Goal: Task Accomplishment & Management: Manage account settings

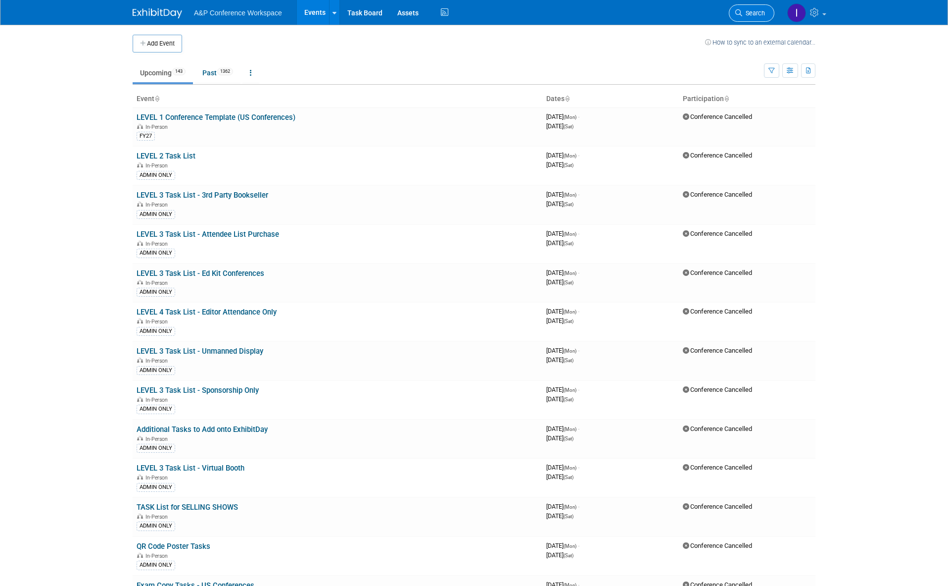
click at [752, 11] on span "Search" at bounding box center [754, 12] width 23 height 7
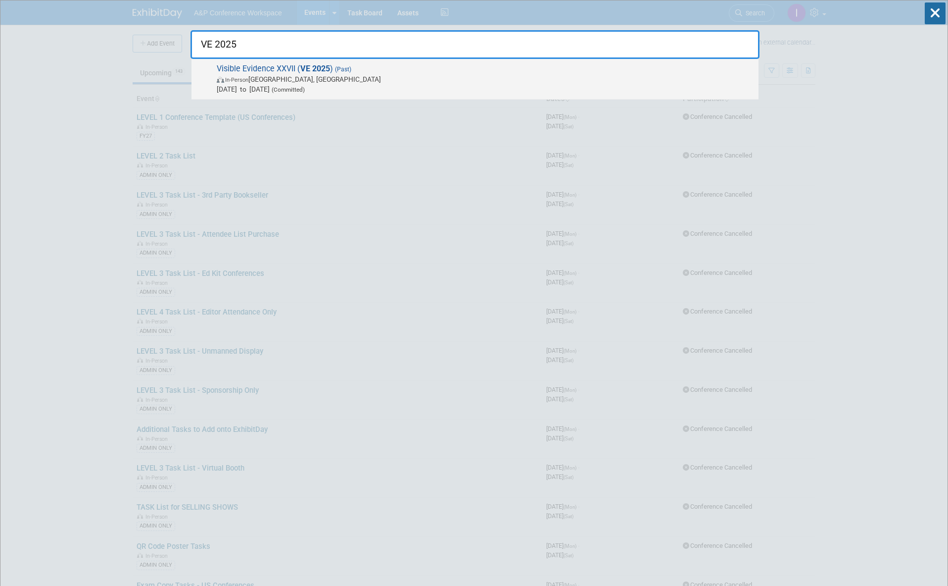
type input "VE 2025"
click at [359, 67] on span "Visible Evidence XXVII ( VE 2025 ) (Past) In-Person Philadelphia, PA Aug 3, 202…" at bounding box center [484, 79] width 540 height 30
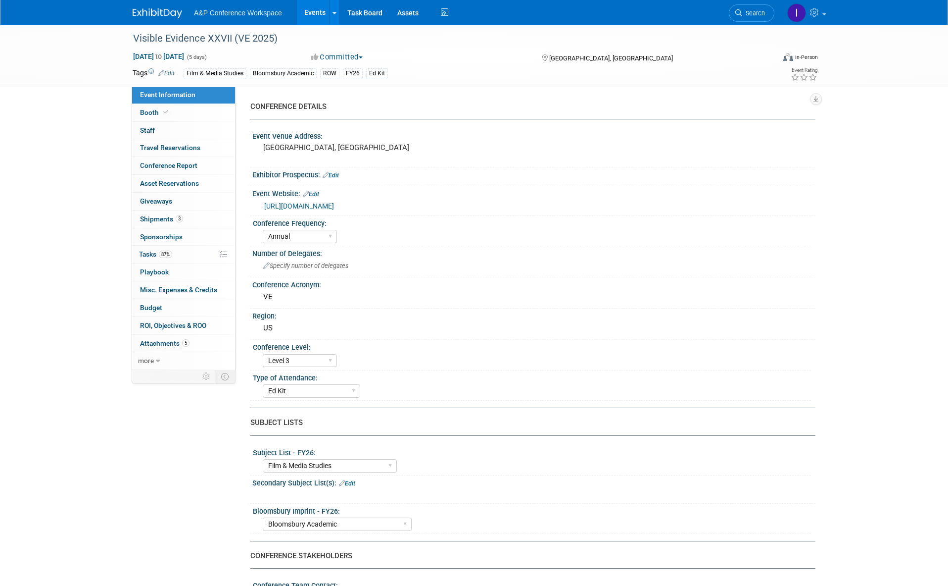
select select "Annual"
select select "Level 3"
select select "Ed Kit"
select select "Film & Media Studies"
select select "Bloomsbury Academic"
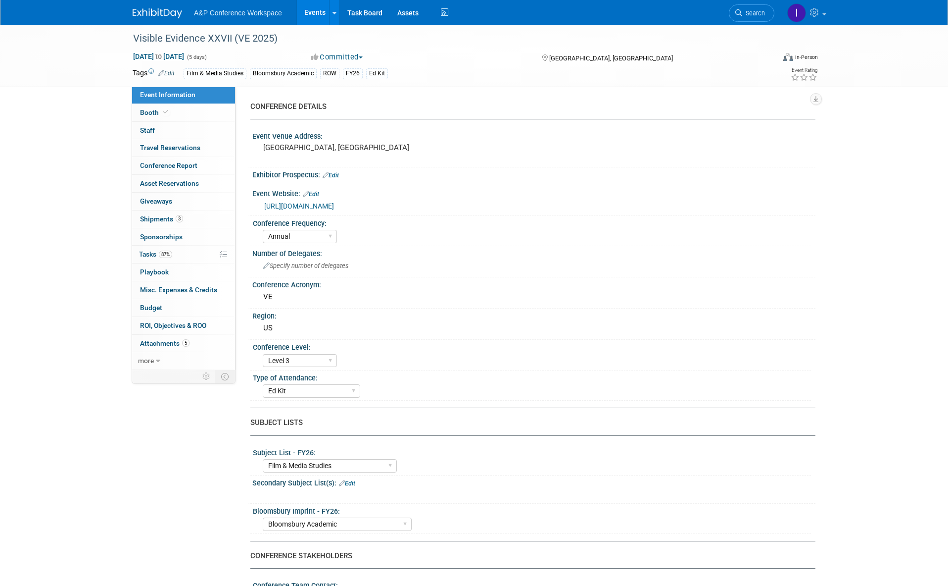
select select "[PERSON_NAME]"
select select "Brand/Subject Presence​"
click at [152, 251] on span "Tasks 87%" at bounding box center [155, 254] width 33 height 8
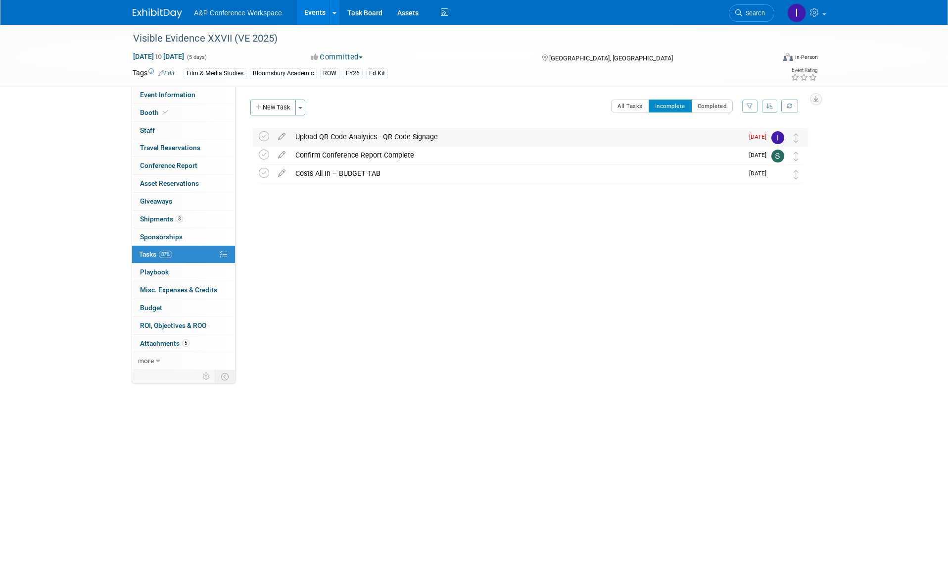
click at [479, 137] on div "Upload QR Code Analytics - QR Code Signage" at bounding box center [517, 136] width 453 height 17
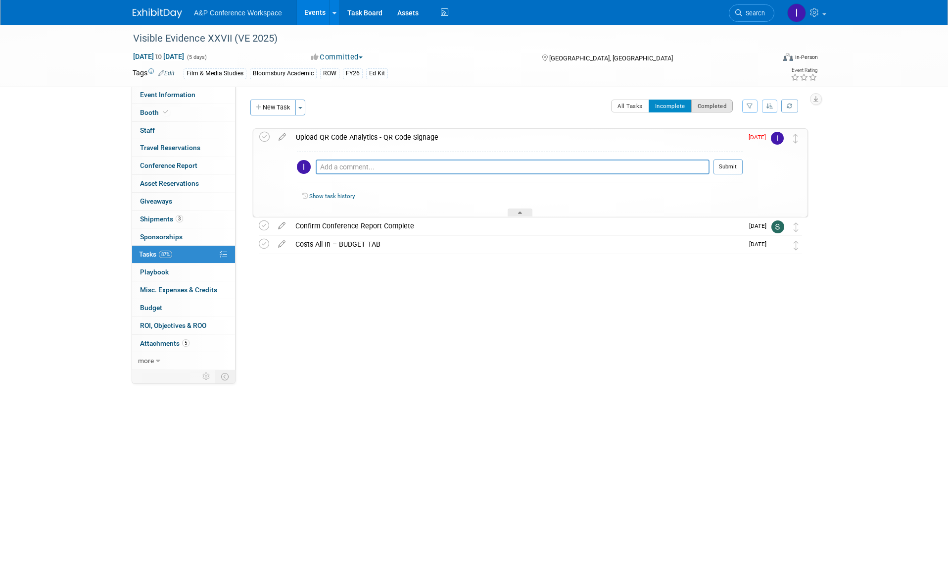
click at [709, 103] on button "Completed" at bounding box center [713, 105] width 42 height 13
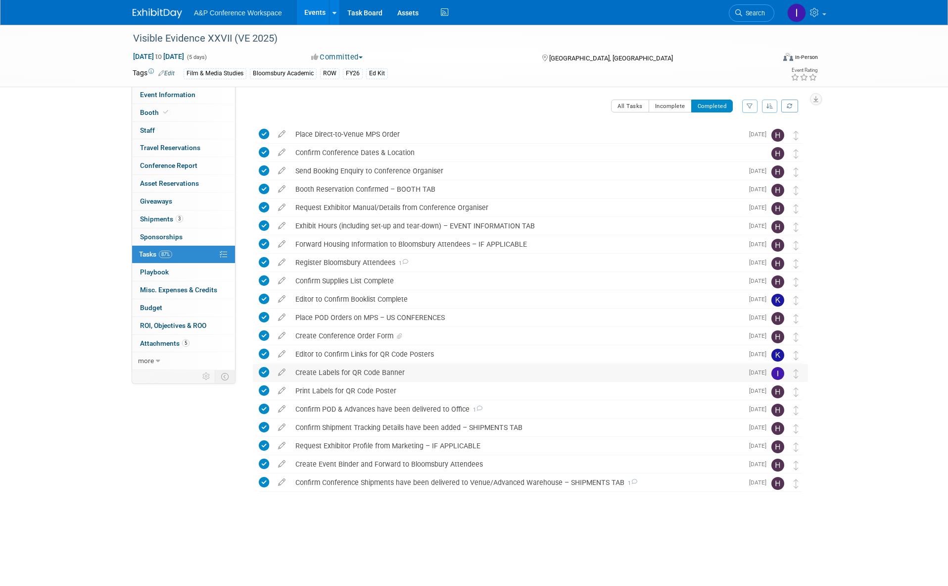
click at [437, 370] on div "Create Labels for QR Code Banner" at bounding box center [517, 372] width 453 height 17
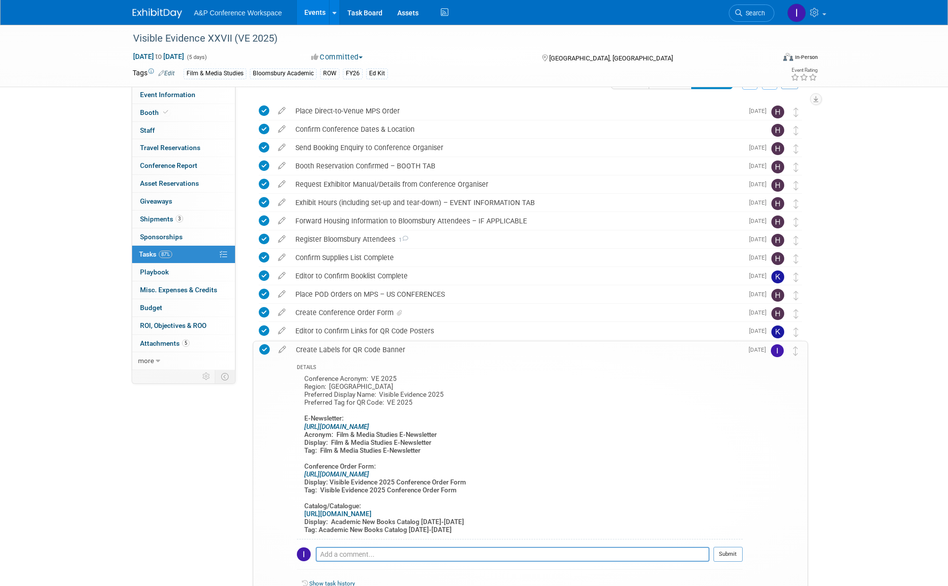
scroll to position [40, 0]
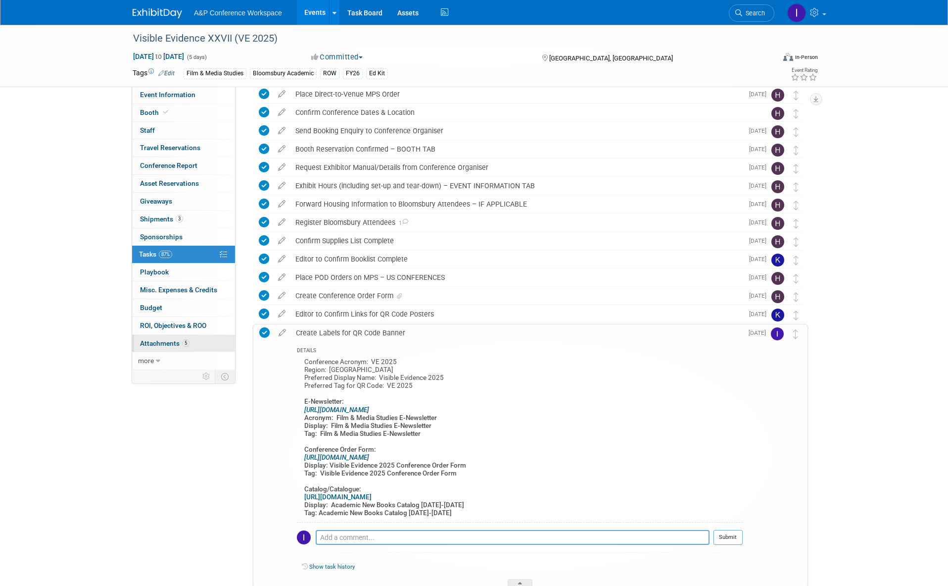
click at [166, 339] on span "Attachments 5" at bounding box center [165, 343] width 50 height 8
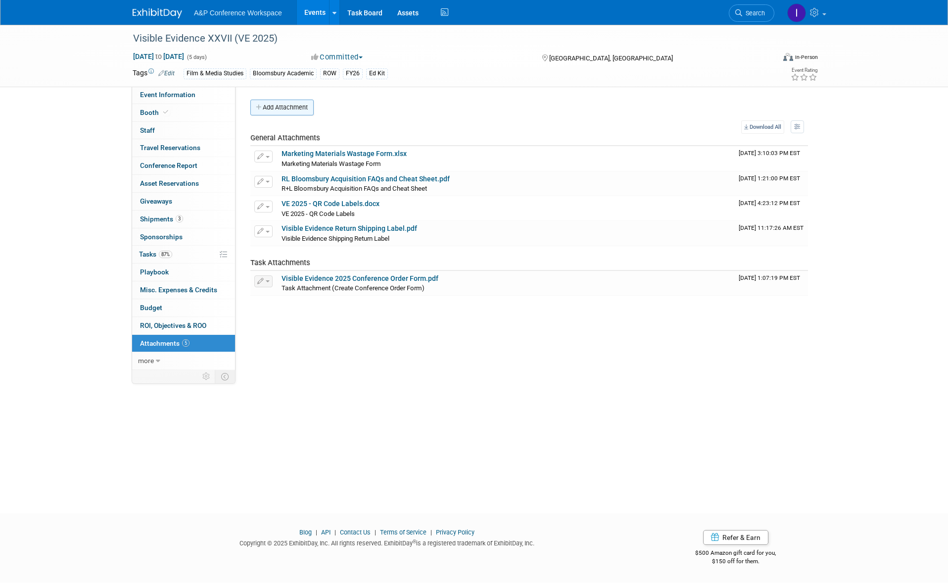
click at [286, 108] on button "Add Attachment" at bounding box center [281, 107] width 63 height 16
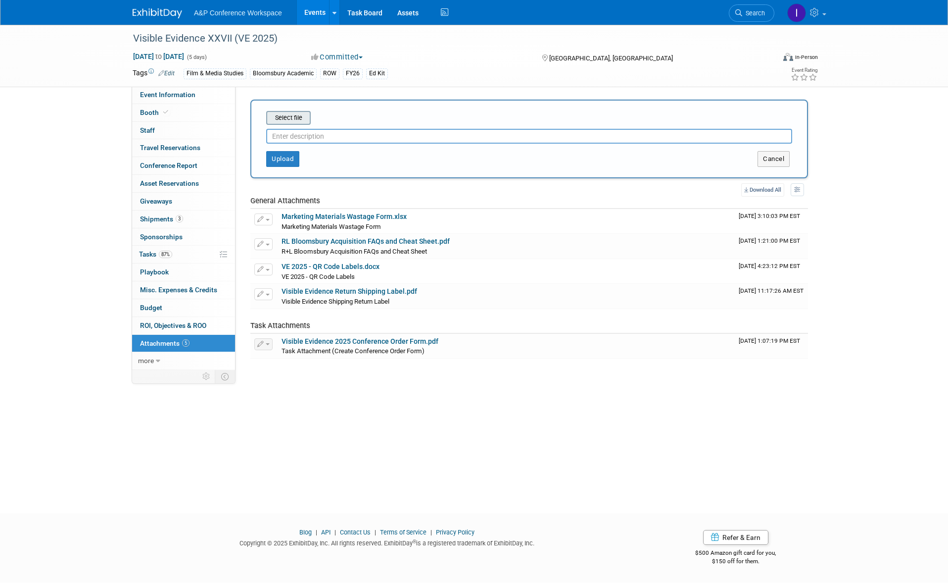
click at [298, 118] on input "file" at bounding box center [251, 118] width 118 height 12
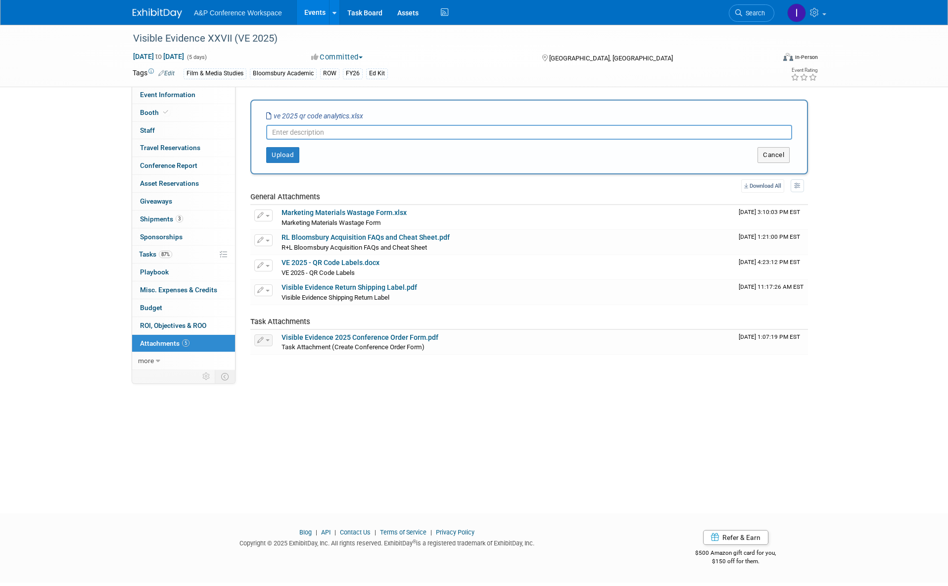
click at [331, 134] on input "text" at bounding box center [529, 132] width 526 height 15
paste input "VE 2025 QR Code Analytics"
type input "VE 2025 QR Code Analytics"
click at [273, 152] on button "Upload" at bounding box center [282, 155] width 33 height 16
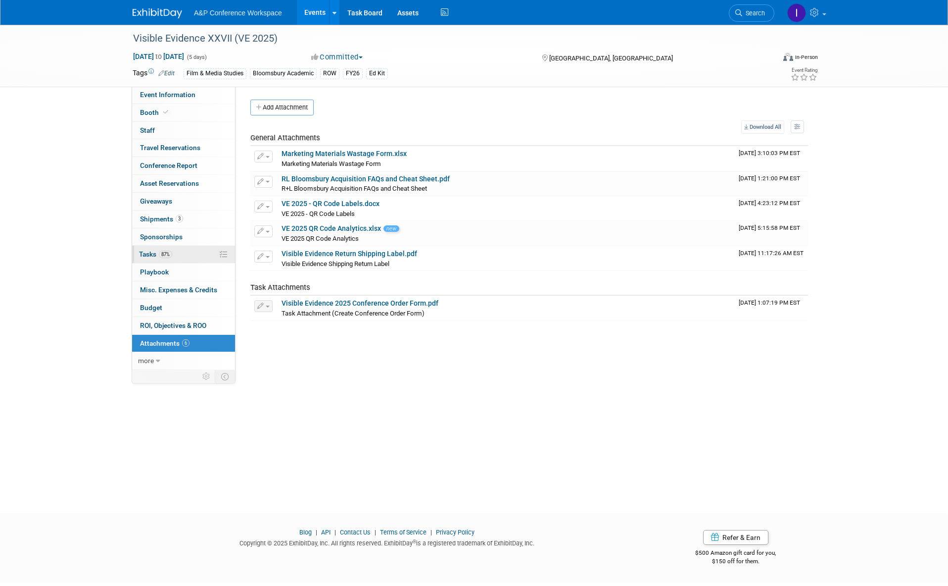
click at [146, 253] on span "Tasks 87%" at bounding box center [155, 254] width 33 height 8
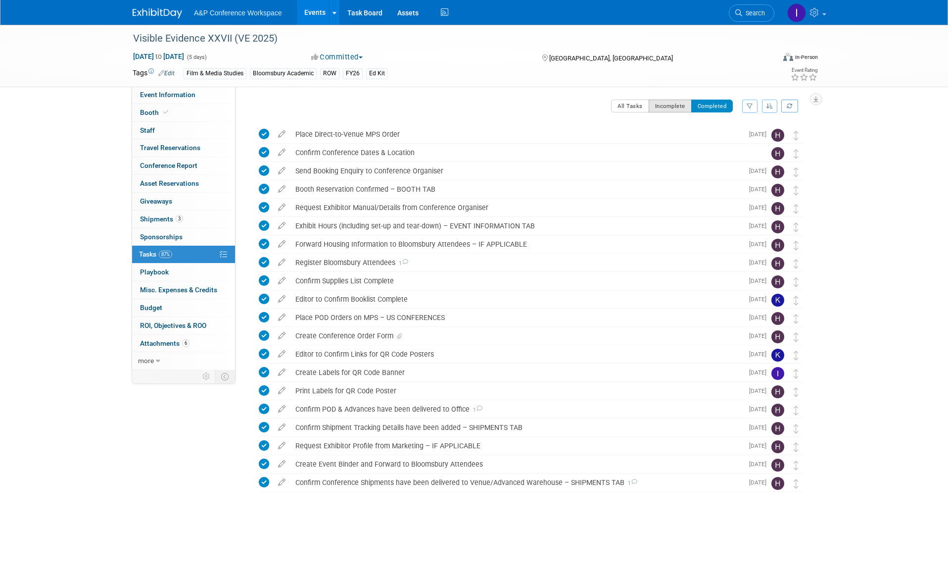
click at [663, 106] on button "Incomplete" at bounding box center [670, 105] width 43 height 13
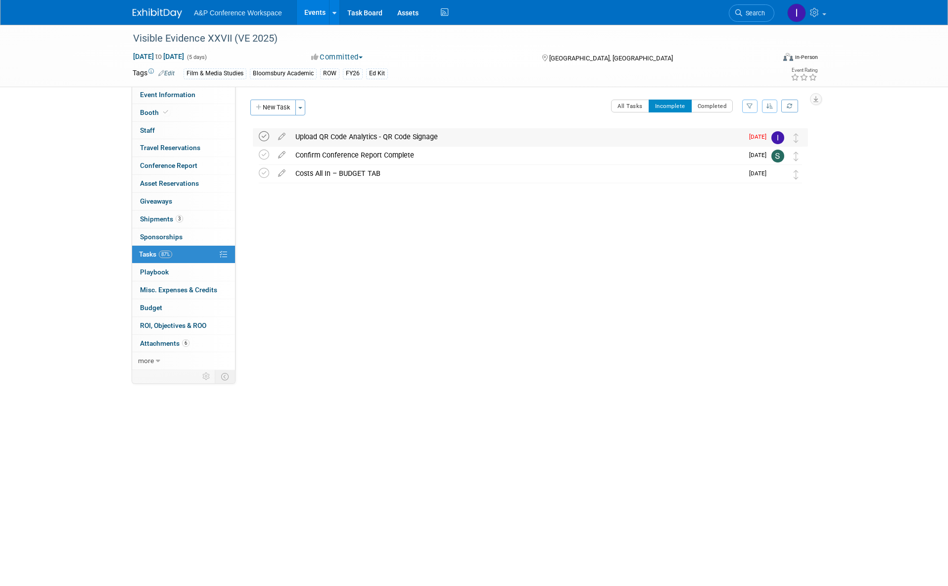
click at [262, 134] on icon at bounding box center [264, 136] width 10 height 10
click at [748, 10] on span "Search" at bounding box center [754, 12] width 23 height 7
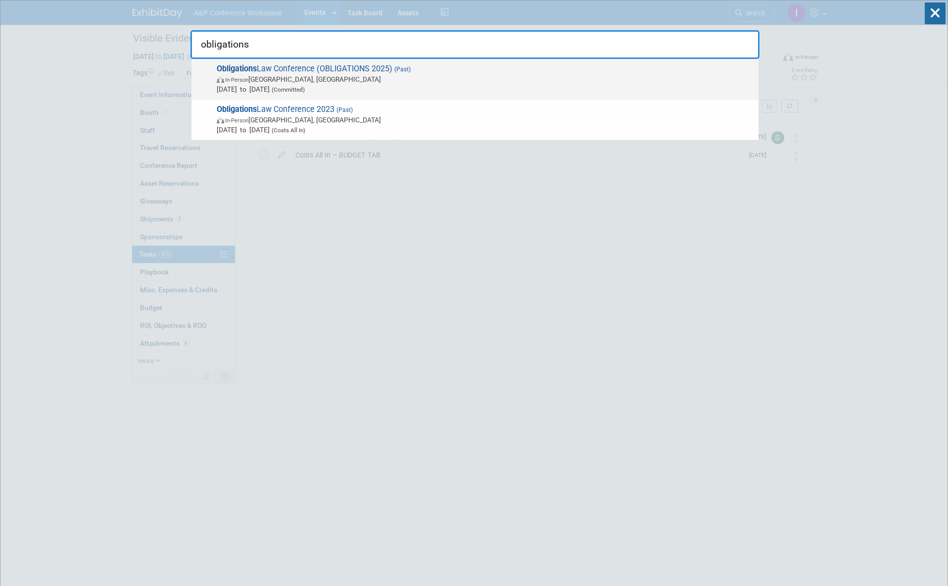
type input "obligations"
click at [480, 79] on span "In-Person Cambridge, MA" at bounding box center [485, 79] width 537 height 10
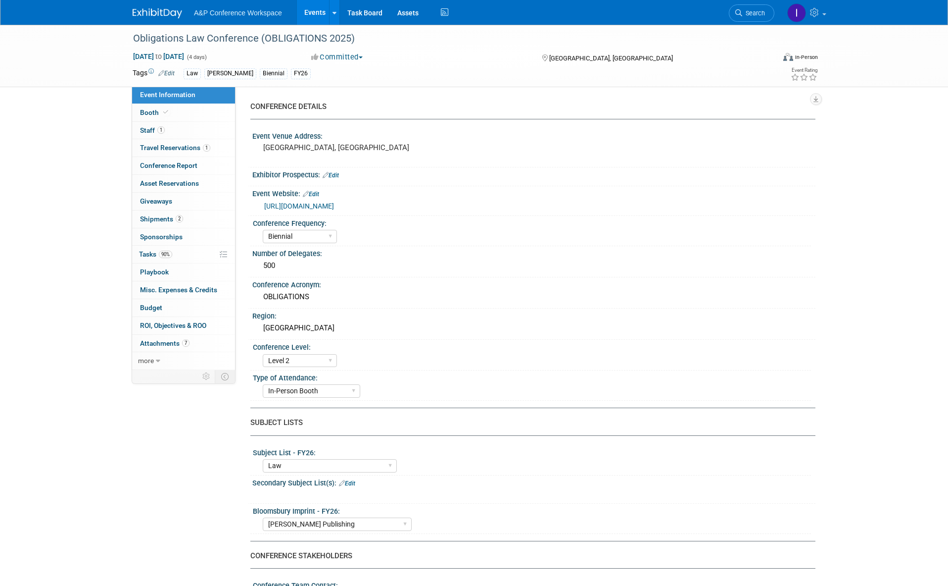
select select "Biennial"
select select "Level 2"
select select "In-Person Booth"
select select "Law"
select select "[PERSON_NAME] Publishing"
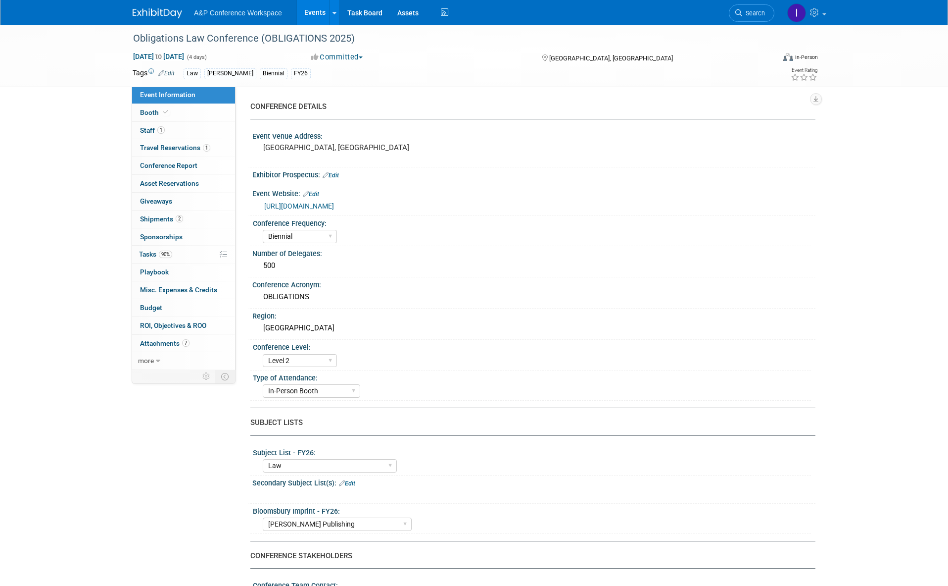
select select "[PERSON_NAME]"
select select "Ros Jubber"
select select "Networking/Commissioning"
click at [145, 250] on span "Tasks 90%" at bounding box center [155, 254] width 33 height 8
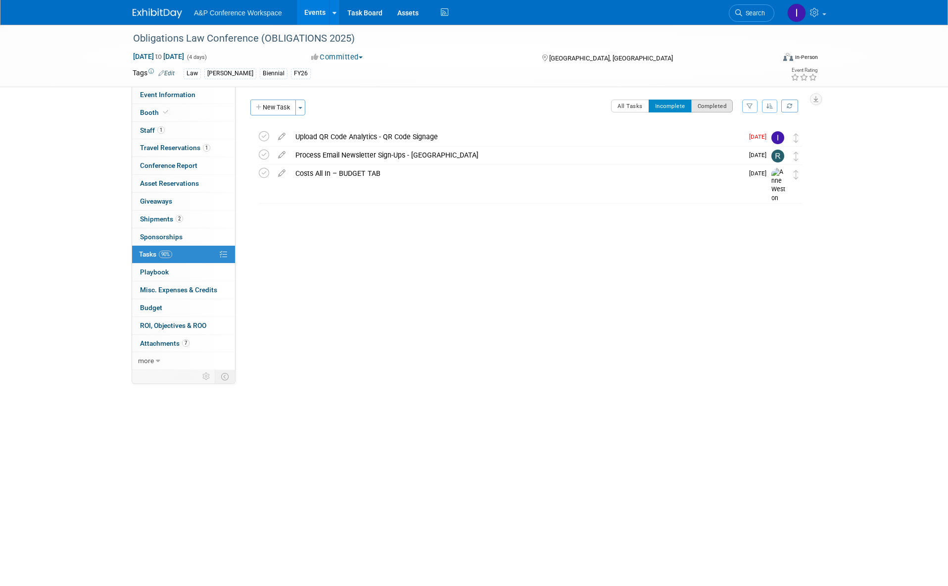
click at [720, 105] on button "Completed" at bounding box center [713, 105] width 42 height 13
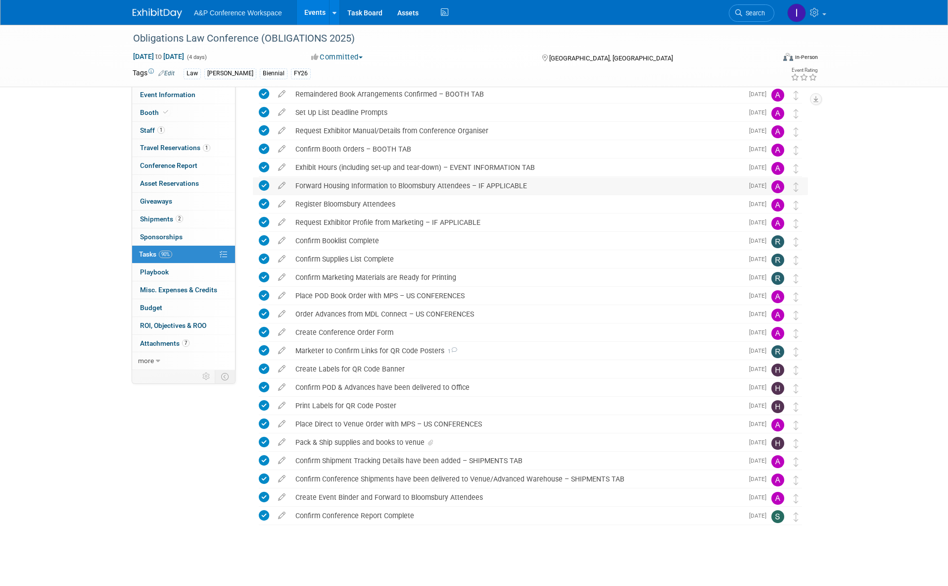
scroll to position [95, 0]
click at [457, 364] on div "Create Labels for QR Code Banner" at bounding box center [517, 369] width 453 height 17
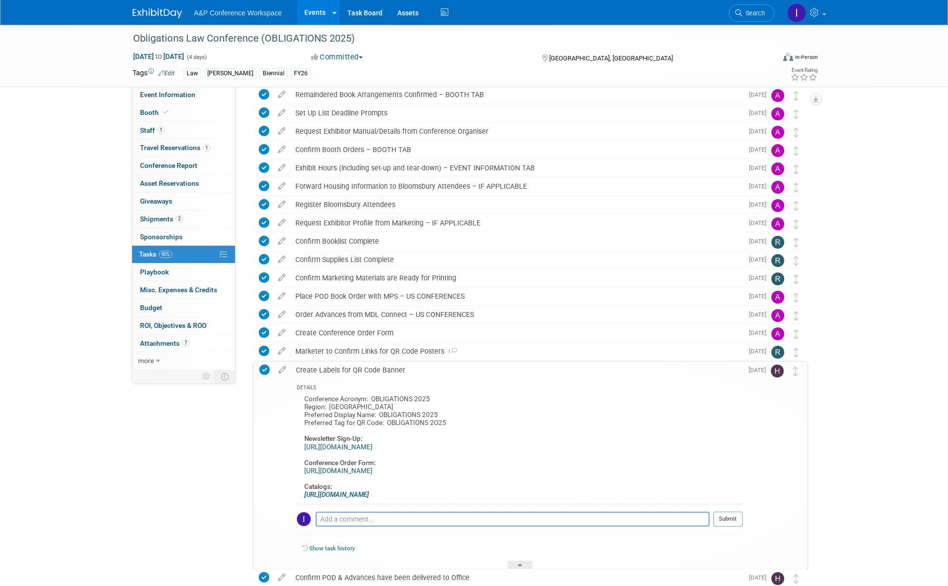
click at [777, 367] on img at bounding box center [777, 370] width 13 height 13
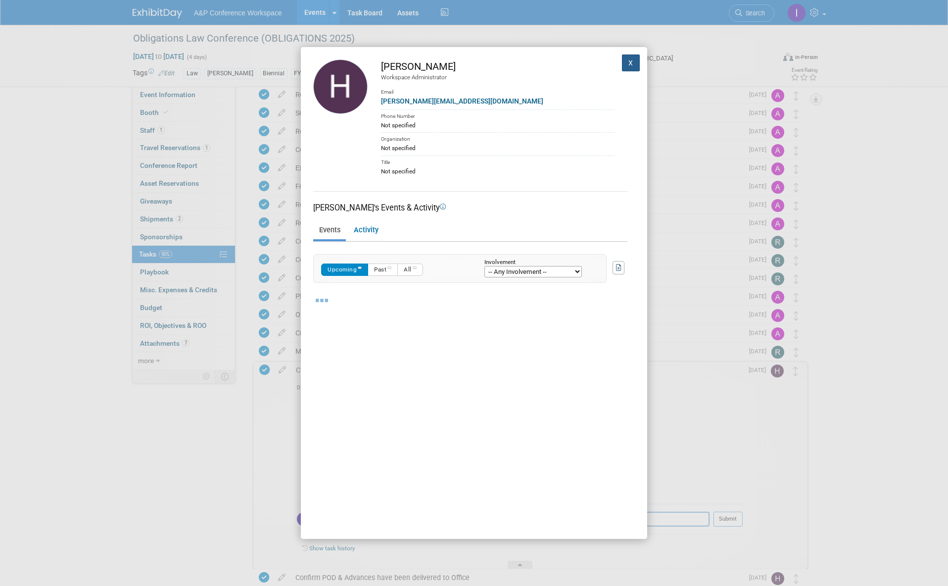
click at [622, 63] on button "X" at bounding box center [631, 62] width 18 height 17
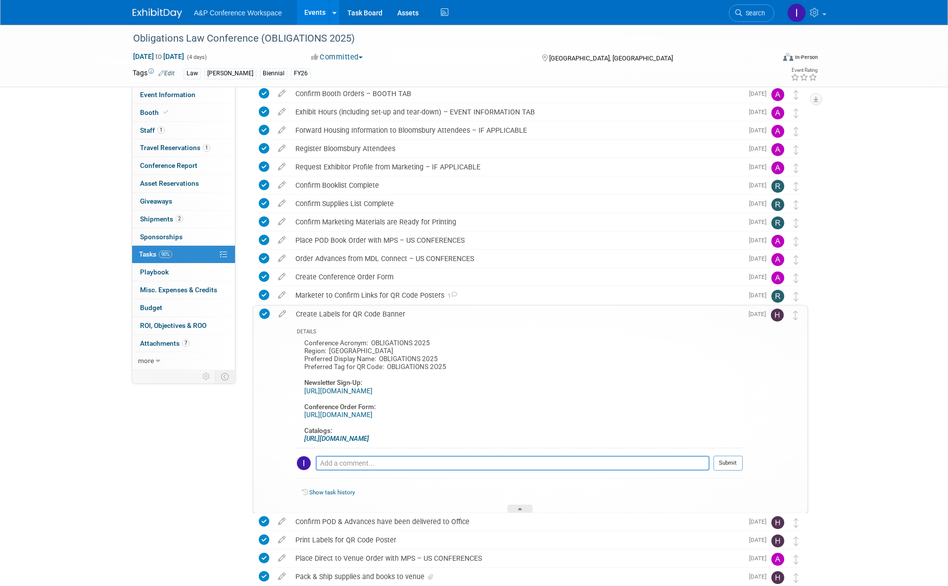
scroll to position [151, 0]
click at [754, 12] on span "Search" at bounding box center [754, 12] width 23 height 7
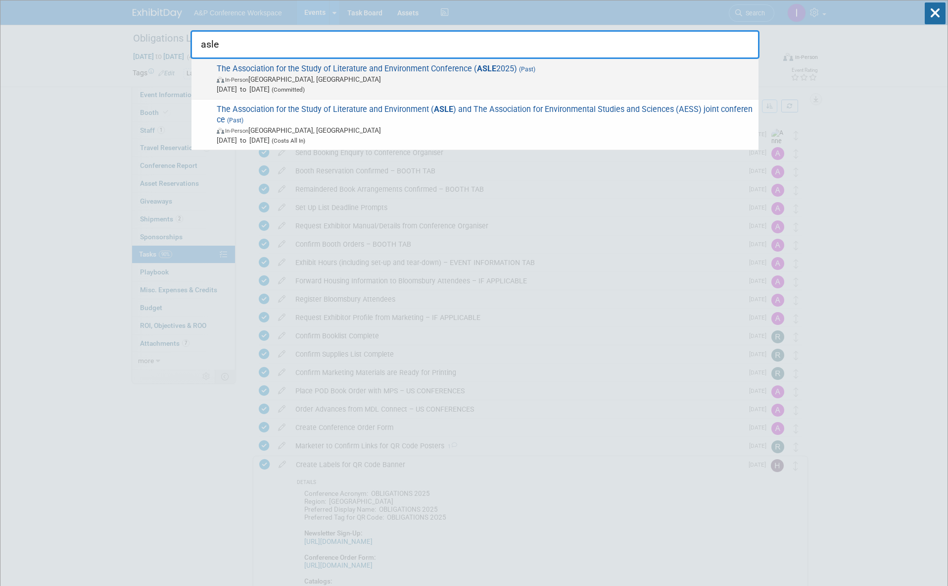
type input "asle"
click at [528, 71] on span "(Past)" at bounding box center [526, 69] width 18 height 7
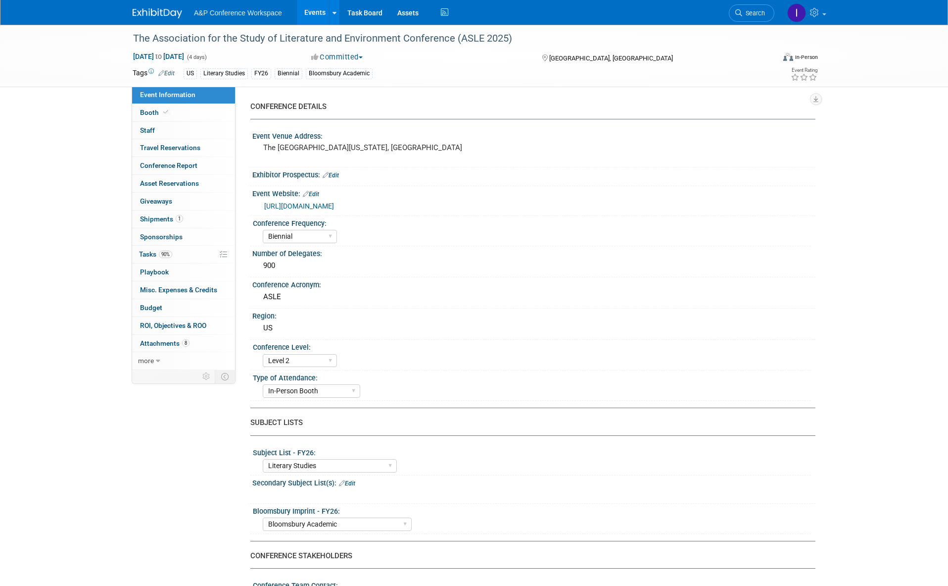
select select "Biennial"
select select "Level 2"
select select "In-Person Booth"
select select "Literary Studies"
select select "Bloomsbury Academic"
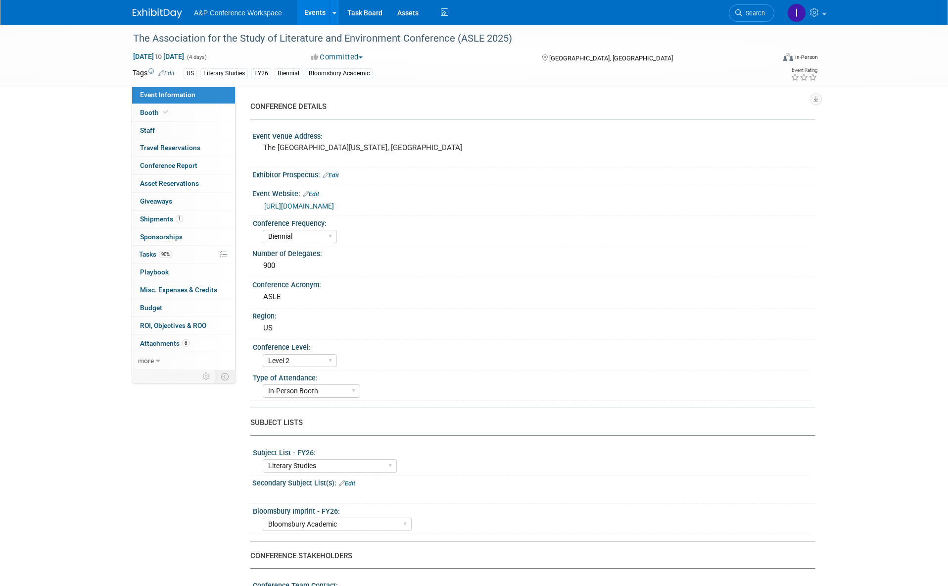
select select "[PERSON_NAME]"
select select "Brand/Subject Presence​"
click at [148, 251] on span "Tasks 90%" at bounding box center [155, 254] width 33 height 8
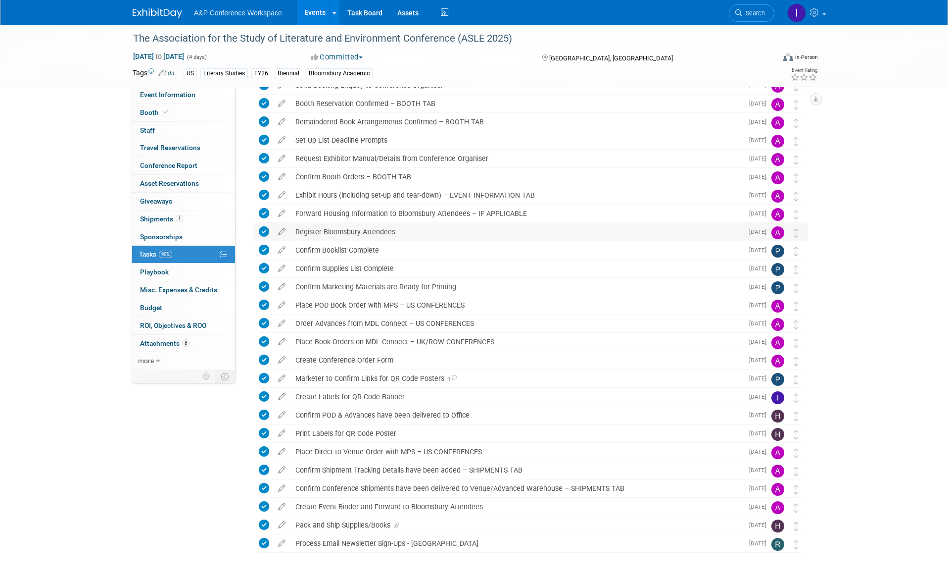
scroll to position [70, 0]
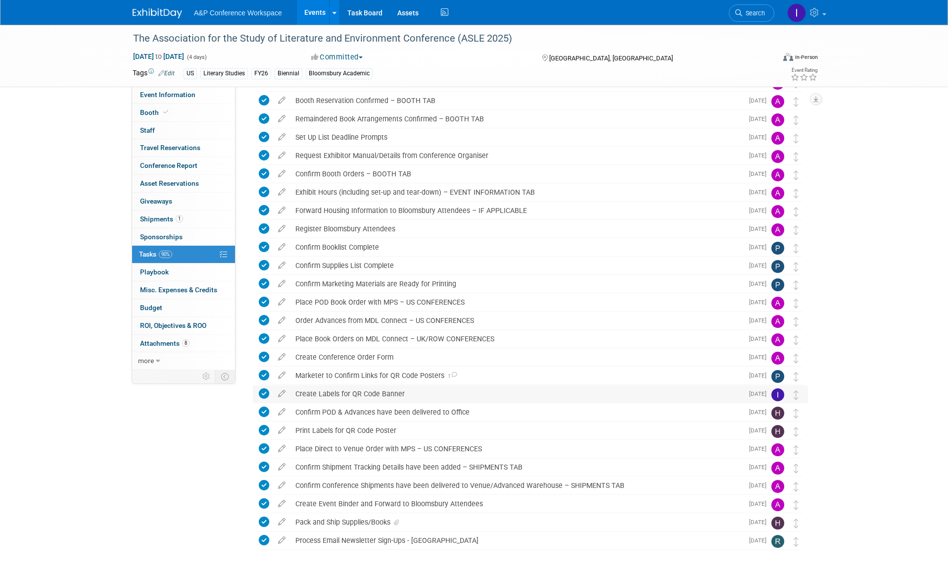
click at [539, 391] on div "Create Labels for QR Code Banner" at bounding box center [517, 393] width 453 height 17
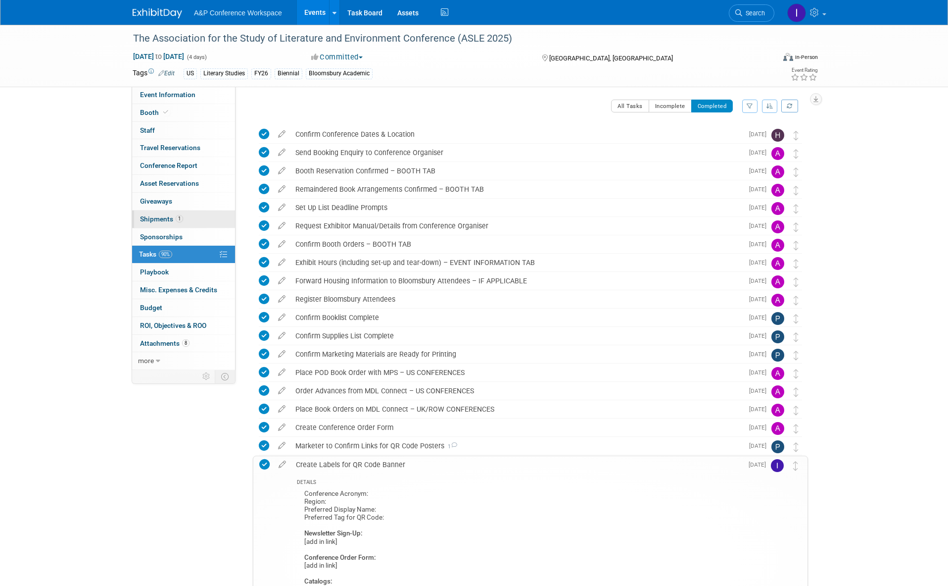
scroll to position [0, 0]
click at [162, 339] on span "Attachments 8" at bounding box center [165, 343] width 50 height 8
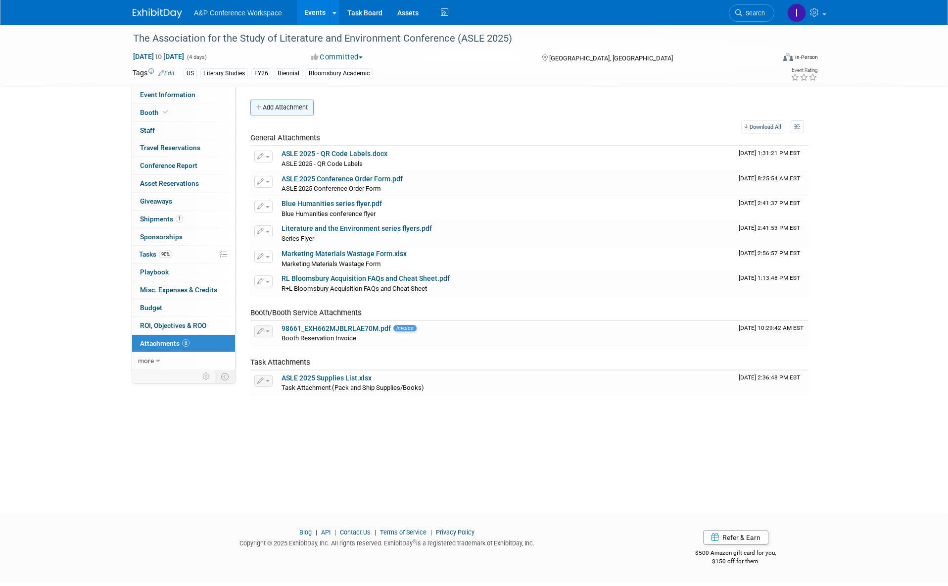
click at [290, 105] on button "Add Attachment" at bounding box center [281, 107] width 63 height 16
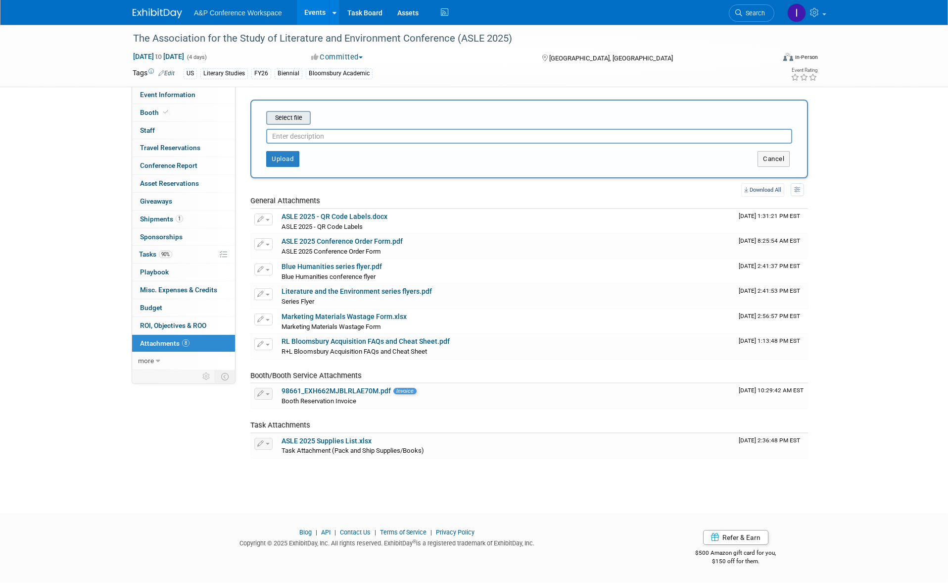
click at [296, 116] on input "file" at bounding box center [251, 118] width 118 height 12
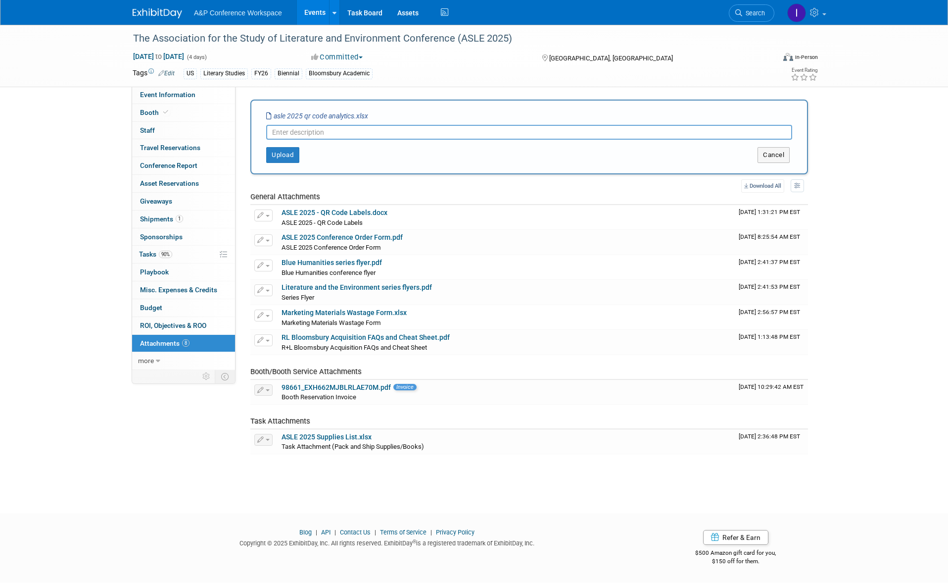
click at [286, 131] on input "text" at bounding box center [529, 132] width 526 height 15
paste input "ASLE 2025 QR Code Analytics"
type input "ASLE 2025 QR Code Analytics"
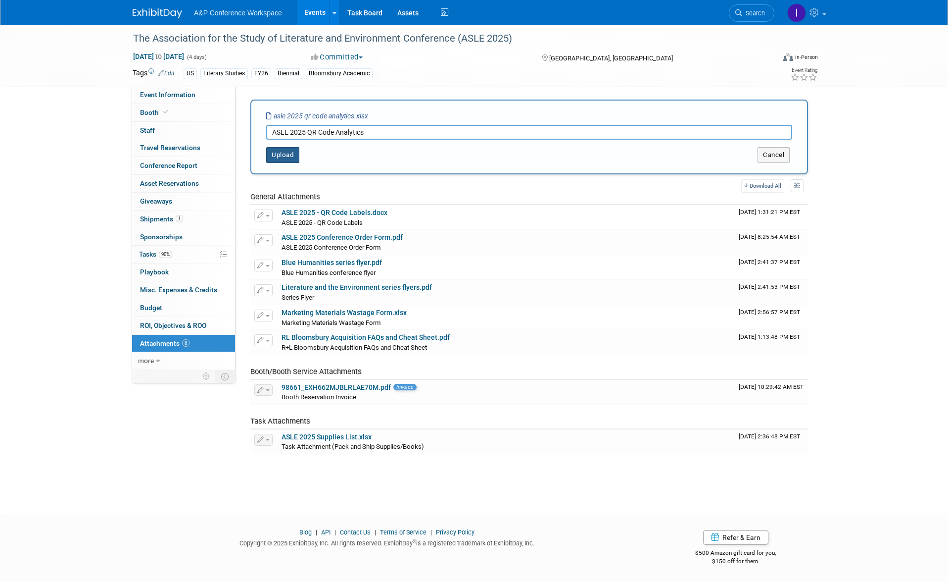
click at [288, 155] on button "Upload" at bounding box center [282, 155] width 33 height 16
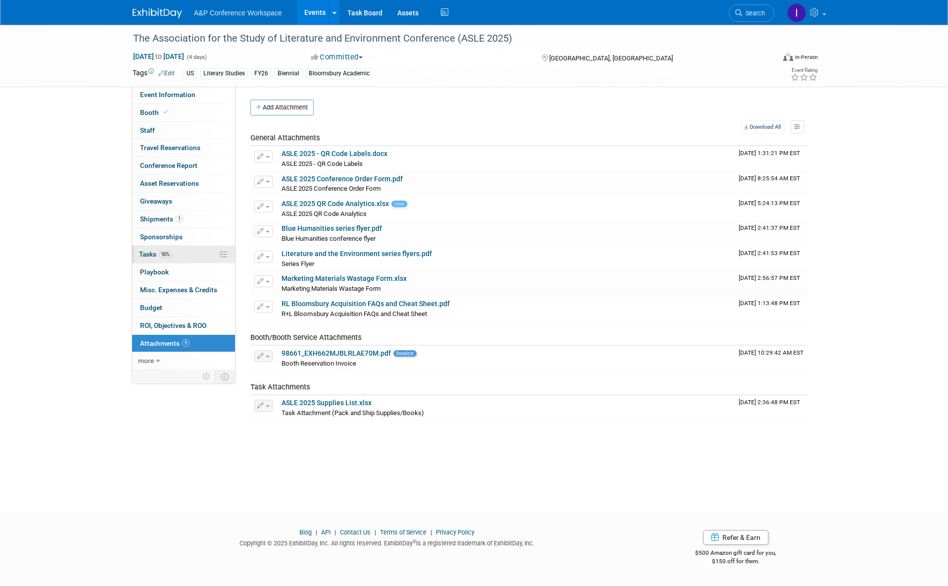
click at [145, 250] on span "Tasks 90%" at bounding box center [155, 254] width 33 height 8
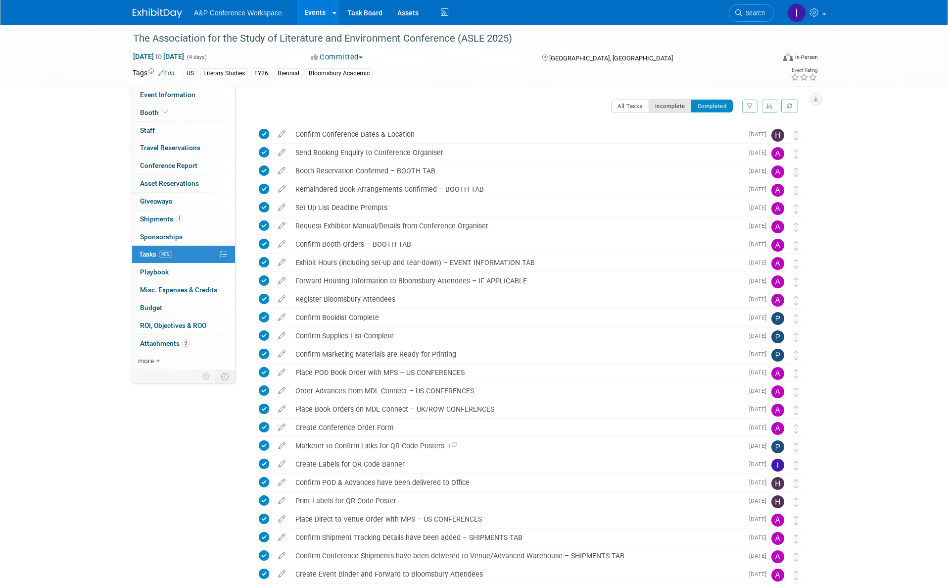
click at [666, 106] on button "Incomplete" at bounding box center [670, 105] width 43 height 13
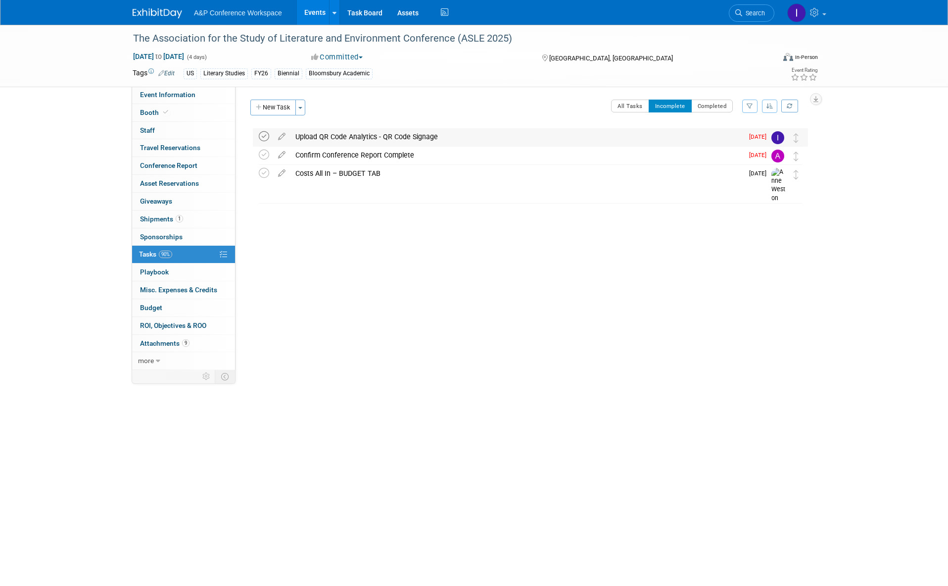
click at [266, 135] on icon at bounding box center [264, 136] width 10 height 10
click at [751, 12] on span "Search" at bounding box center [754, 12] width 23 height 7
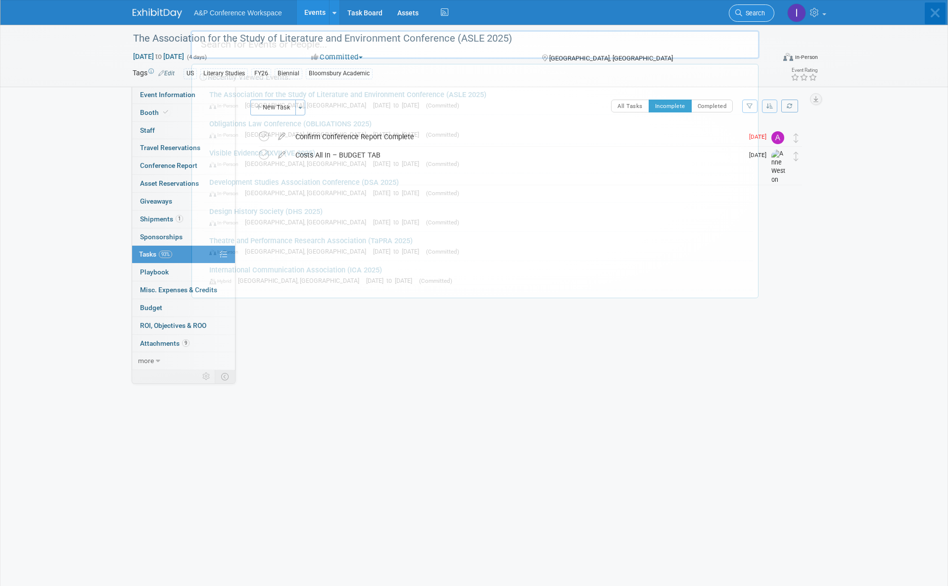
scroll to position [0, 0]
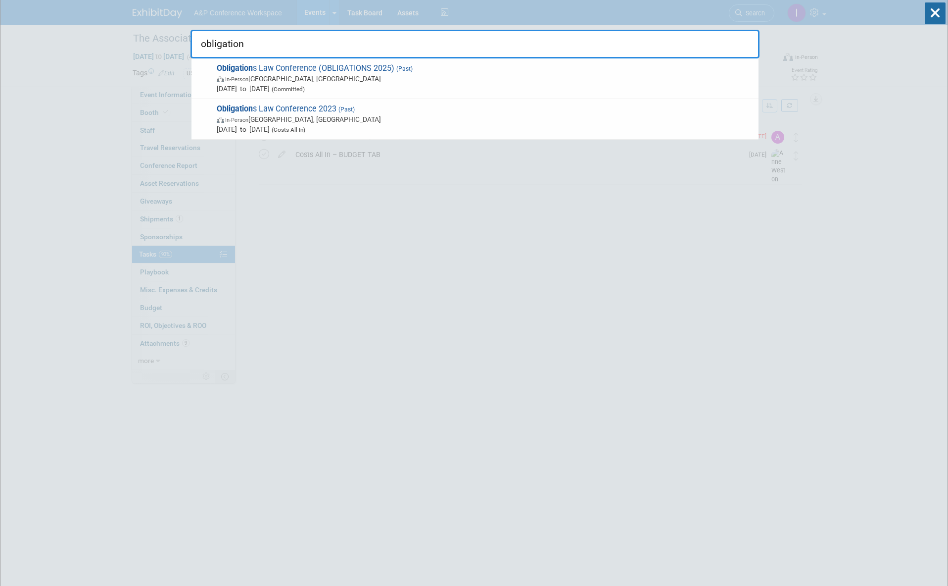
type input "obligations"
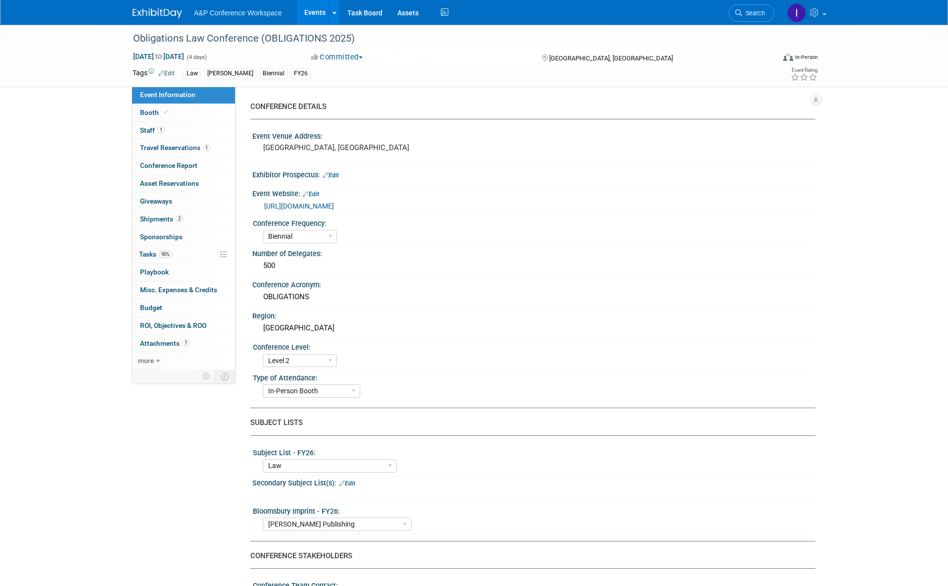
select select "Biennial"
select select "Level 2"
select select "In-Person Booth"
select select "Law"
select select "[PERSON_NAME] Publishing"
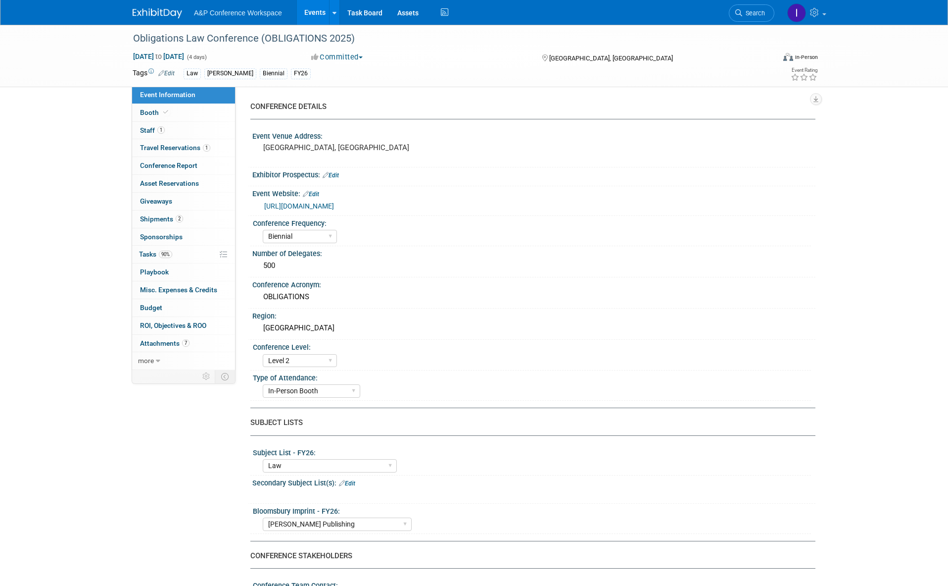
select select "[PERSON_NAME]"
select select "Ros Jubber"
select select "Networking/Commissioning"
click at [158, 339] on span "Attachments 7" at bounding box center [165, 343] width 50 height 8
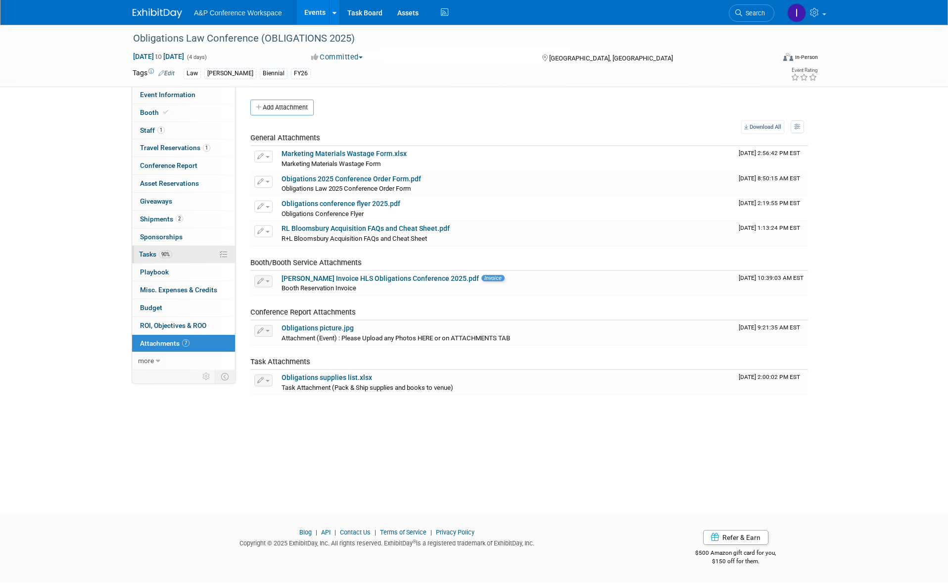
click at [146, 252] on span "Tasks 90%" at bounding box center [155, 254] width 33 height 8
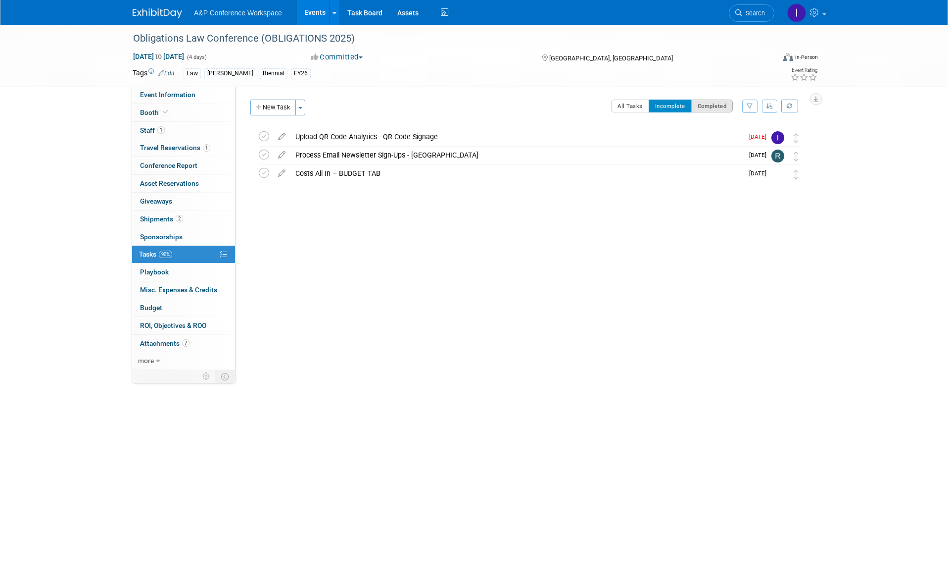
click at [716, 105] on button "Completed" at bounding box center [713, 105] width 42 height 13
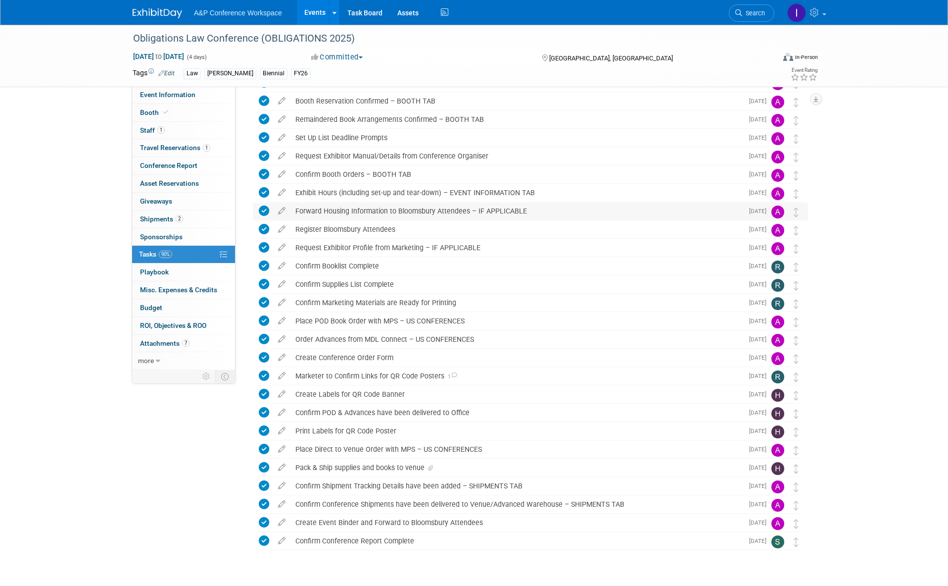
scroll to position [72, 0]
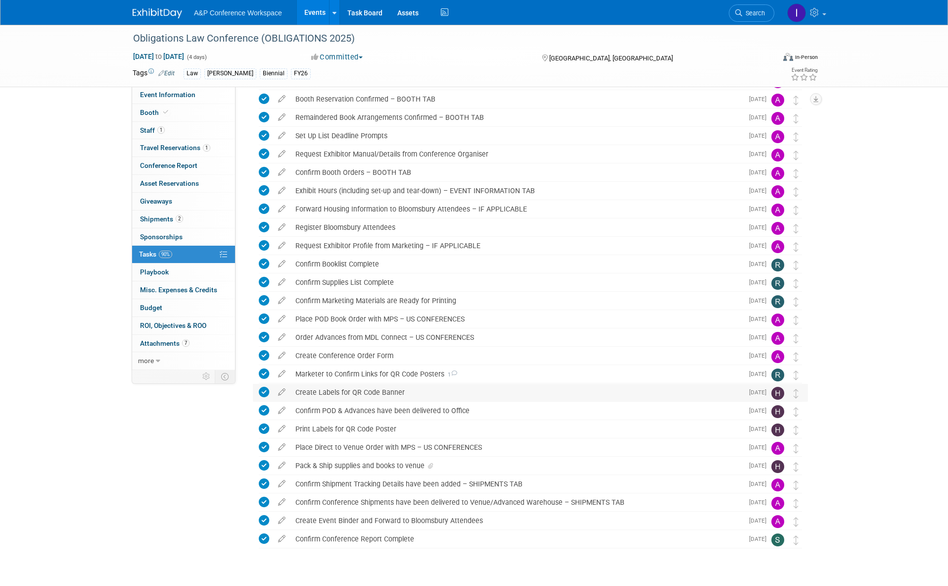
click at [428, 390] on div "Create Labels for QR Code Banner" at bounding box center [517, 392] width 453 height 17
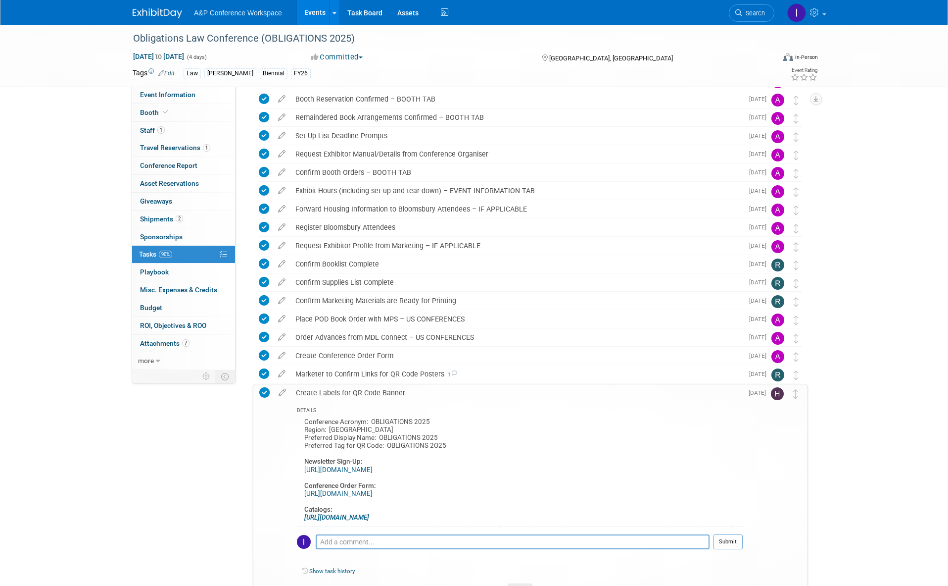
click at [428, 390] on div "Create Labels for QR Code Banner" at bounding box center [517, 392] width 452 height 17
